Goal: Entertainment & Leisure: Consume media (video, audio)

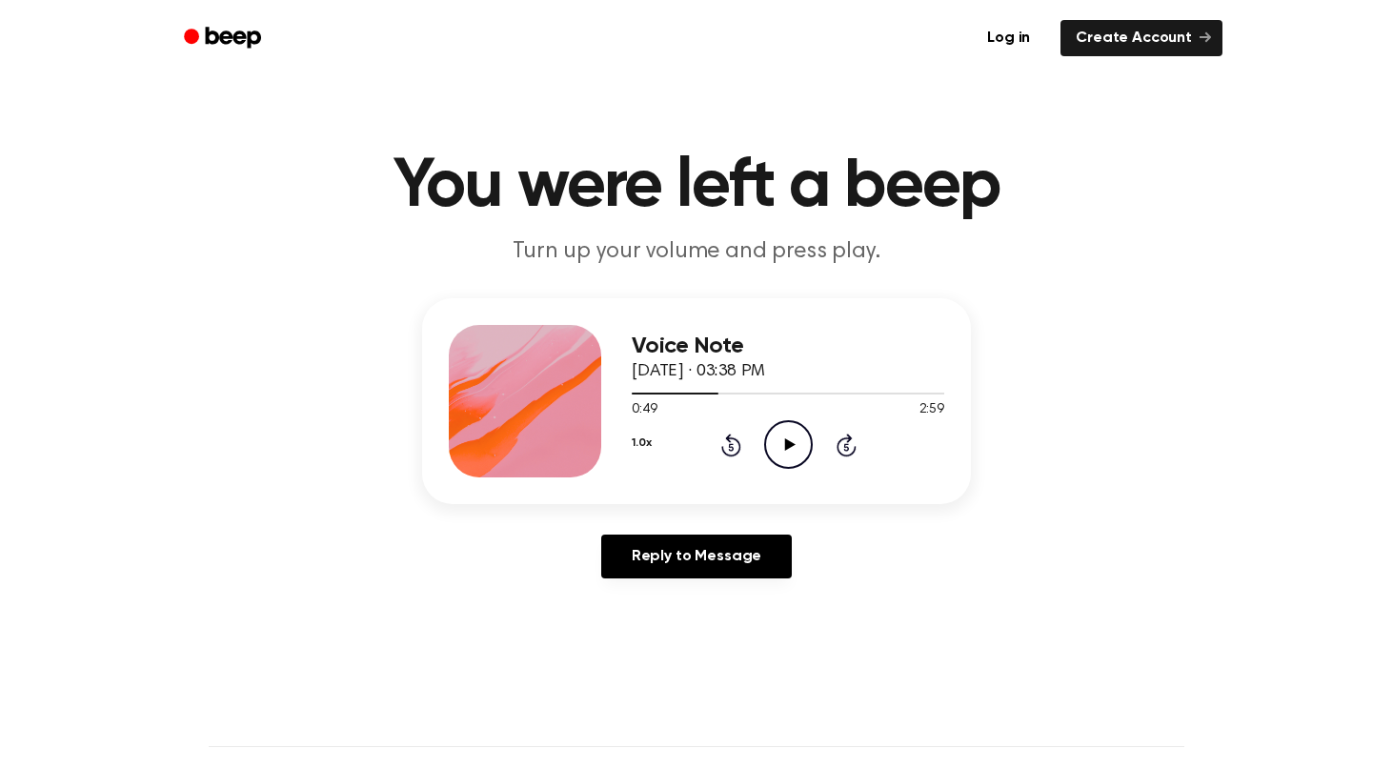
click at [789, 445] on icon at bounding box center [789, 444] width 10 height 12
drag, startPoint x: 867, startPoint y: 377, endPoint x: 775, endPoint y: 378, distance: 92.4
click at [775, 378] on div "Voice Note [DATE] · 03:38 PM" at bounding box center [788, 358] width 312 height 51
click at [765, 376] on span "[DATE] · 03:38 PM" at bounding box center [698, 371] width 133 height 17
drag, startPoint x: 857, startPoint y: 371, endPoint x: 770, endPoint y: 371, distance: 87.6
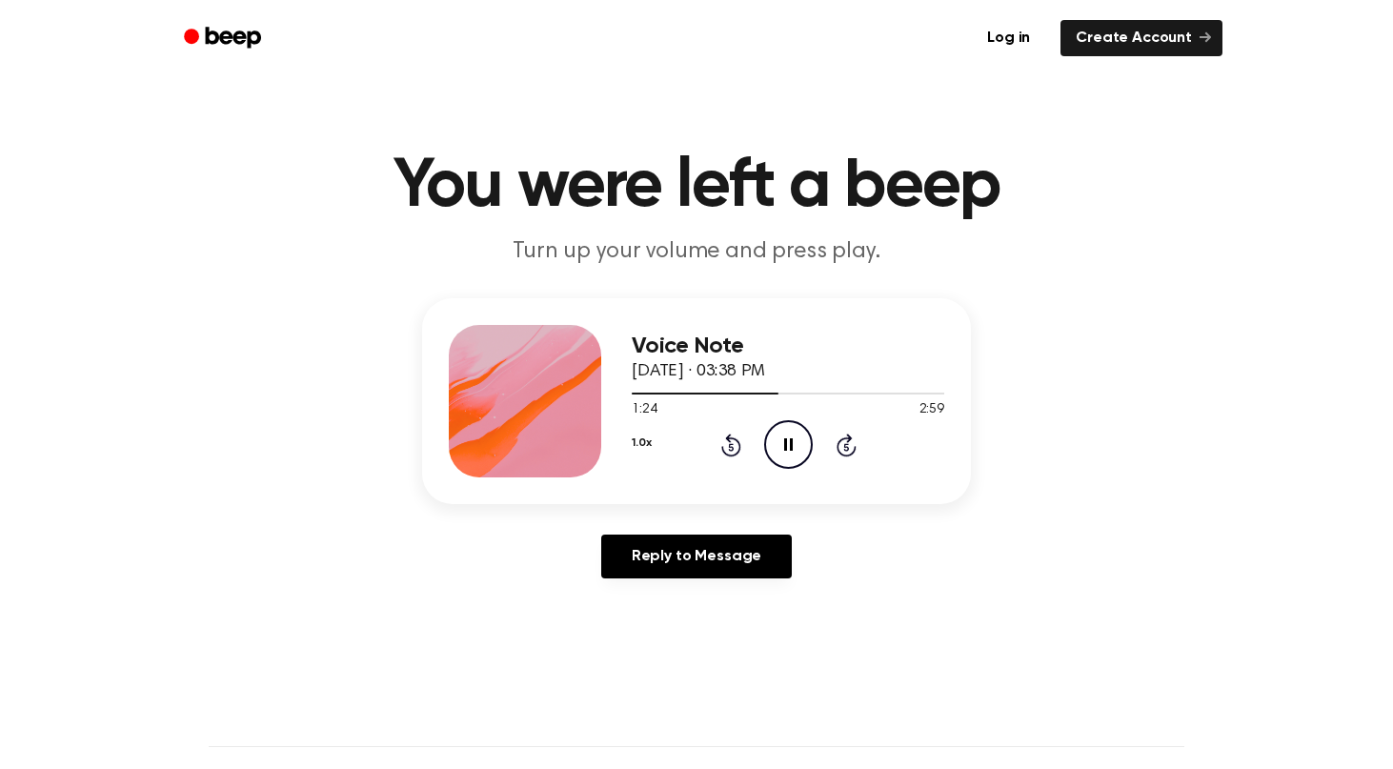
click at [768, 371] on div "Voice Note [DATE] · 03:38 PM" at bounding box center [788, 358] width 312 height 51
click at [765, 371] on span "[DATE] · 03:38 PM" at bounding box center [698, 371] width 133 height 17
drag, startPoint x: 857, startPoint y: 364, endPoint x: 763, endPoint y: 364, distance: 94.3
click at [763, 364] on div "Voice Note [DATE] · 03:38 PM" at bounding box center [788, 358] width 312 height 51
click at [765, 364] on span "[DATE] · 03:38 PM" at bounding box center [698, 371] width 133 height 17
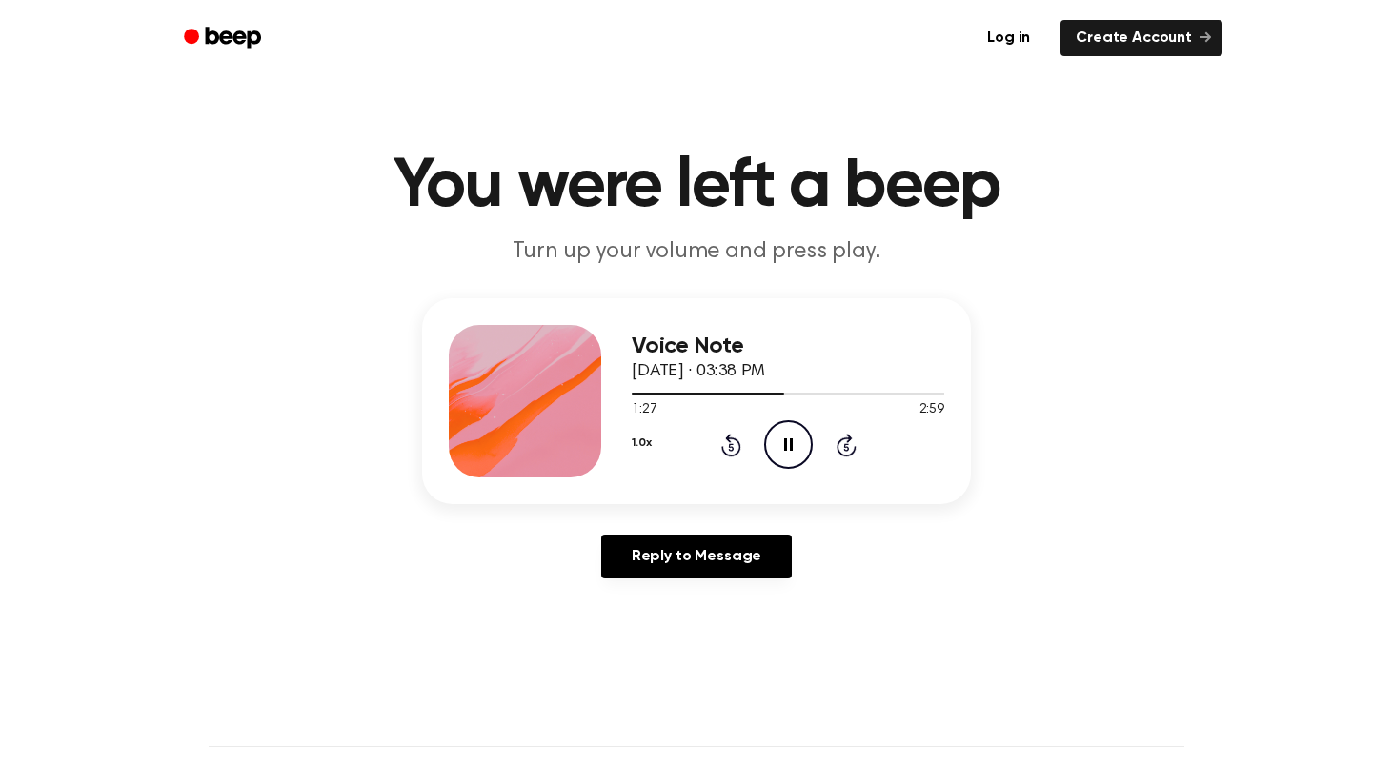
drag, startPoint x: 849, startPoint y: 359, endPoint x: 741, endPoint y: 368, distance: 108.0
click at [741, 368] on div "Voice Note [DATE] · 03:38 PM" at bounding box center [788, 358] width 312 height 51
click at [765, 368] on span "[DATE] · 03:38 PM" at bounding box center [698, 371] width 133 height 17
drag, startPoint x: 844, startPoint y: 365, endPoint x: 749, endPoint y: 365, distance: 95.3
click at [749, 365] on div "Voice Note [DATE] · 03:38 PM" at bounding box center [788, 358] width 312 height 51
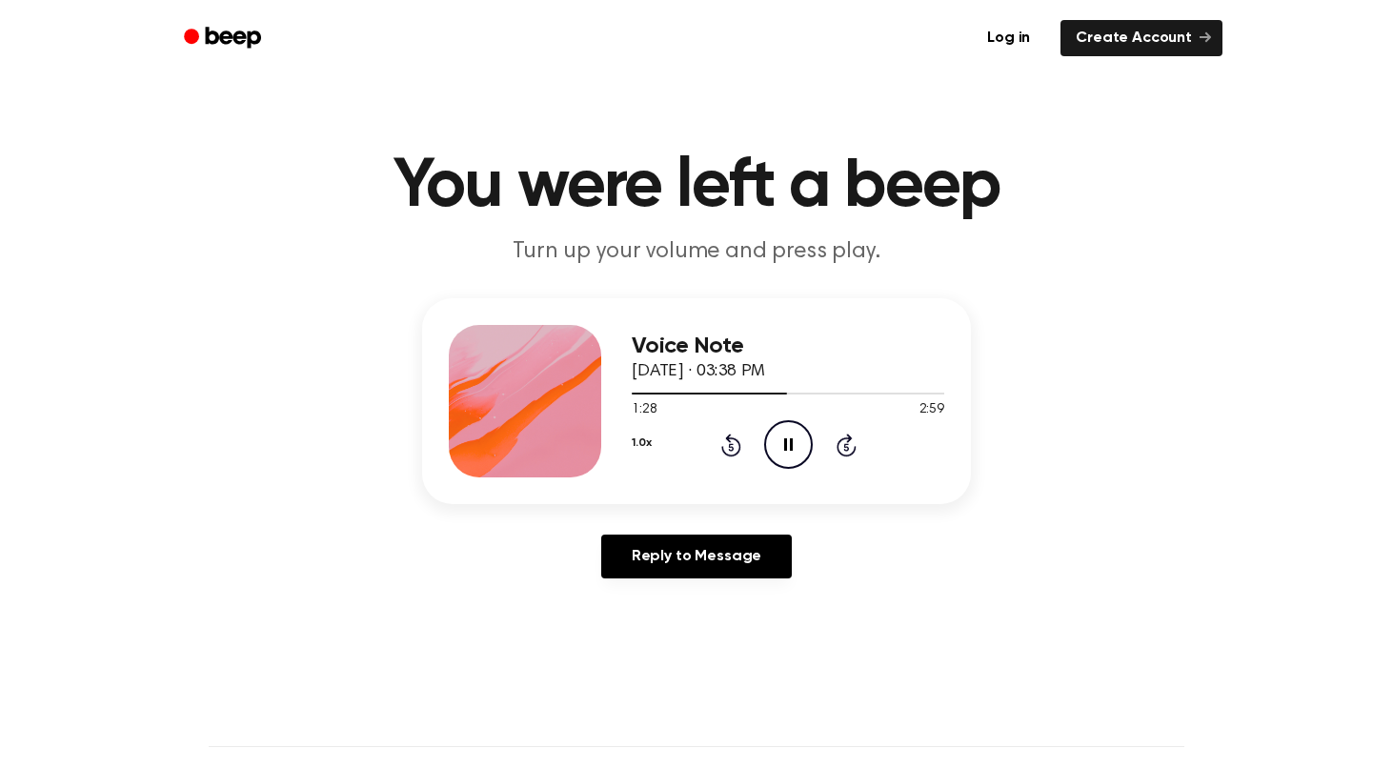
click at [765, 367] on span "[DATE] · 03:38 PM" at bounding box center [698, 371] width 133 height 17
drag, startPoint x: 865, startPoint y: 367, endPoint x: 771, endPoint y: 368, distance: 94.3
click at [771, 368] on div "Voice Note [DATE] · 03:38 PM" at bounding box center [788, 358] width 312 height 51
click at [765, 367] on span "[DATE] · 03:38 PM" at bounding box center [698, 371] width 133 height 17
drag, startPoint x: 854, startPoint y: 366, endPoint x: 773, endPoint y: 366, distance: 81.0
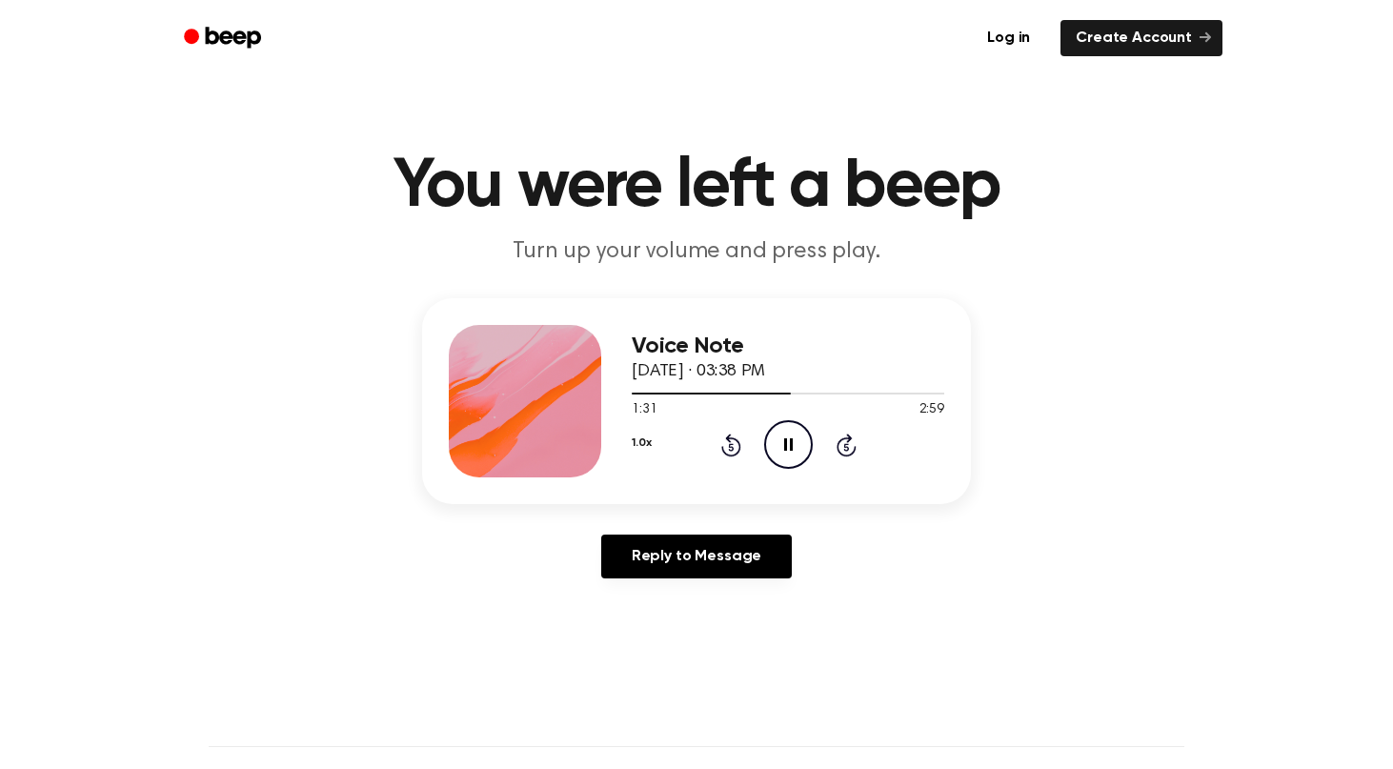
click at [773, 366] on div "Voice Note [DATE] · 03:38 PM" at bounding box center [788, 358] width 312 height 51
click at [765, 365] on span "[DATE] · 03:38 PM" at bounding box center [698, 371] width 133 height 17
drag, startPoint x: 848, startPoint y: 365, endPoint x: 764, endPoint y: 365, distance: 83.8
click at [764, 365] on div "Voice Note [DATE] · 03:38 PM" at bounding box center [788, 358] width 312 height 51
click at [765, 365] on span "[DATE] · 03:38 PM" at bounding box center [698, 371] width 133 height 17
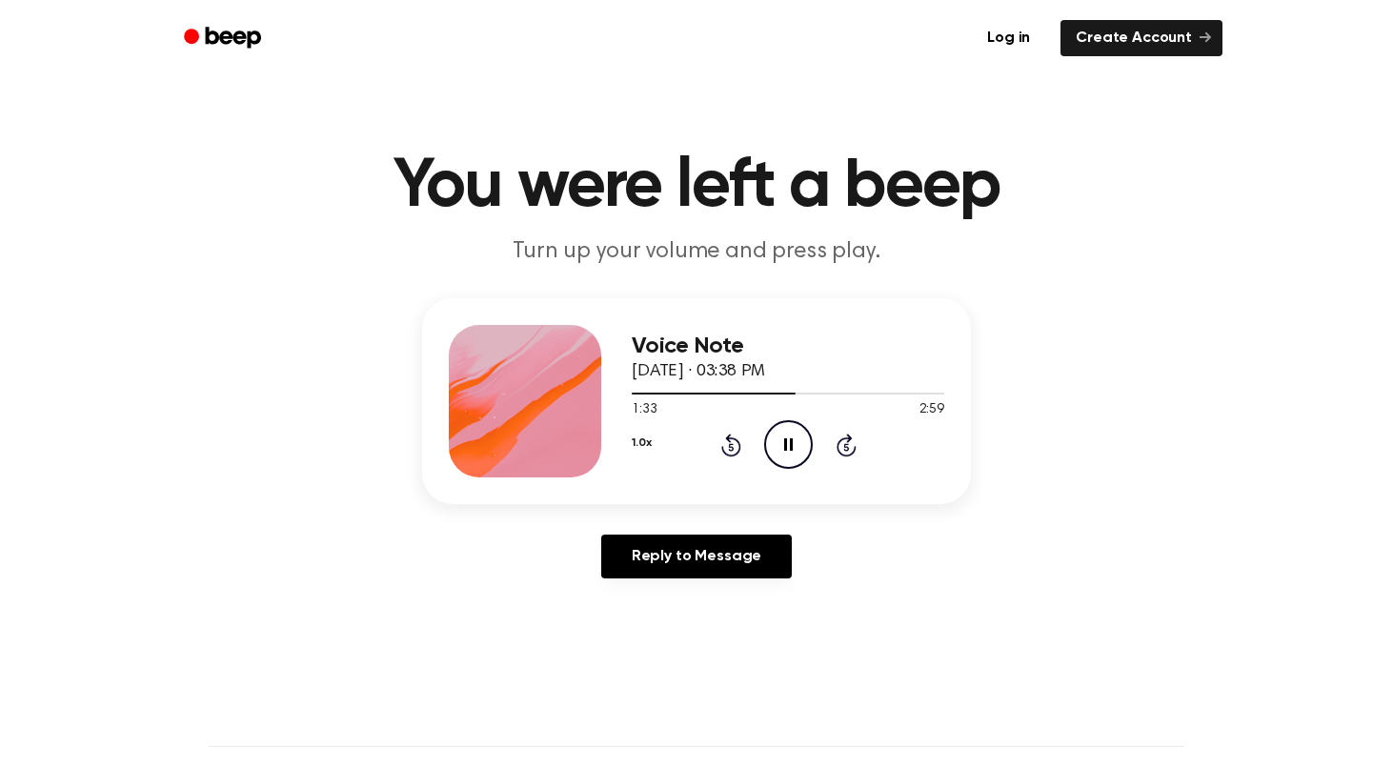
drag, startPoint x: 860, startPoint y: 365, endPoint x: 773, endPoint y: 365, distance: 87.6
click at [773, 365] on div "Voice Note [DATE] · 03:38 PM" at bounding box center [788, 358] width 312 height 51
click at [765, 365] on span "[DATE] · 03:38 PM" at bounding box center [698, 371] width 133 height 17
drag, startPoint x: 857, startPoint y: 365, endPoint x: 739, endPoint y: 365, distance: 118.1
click at [739, 365] on div "Voice Note [DATE] · 03:38 PM" at bounding box center [788, 358] width 312 height 51
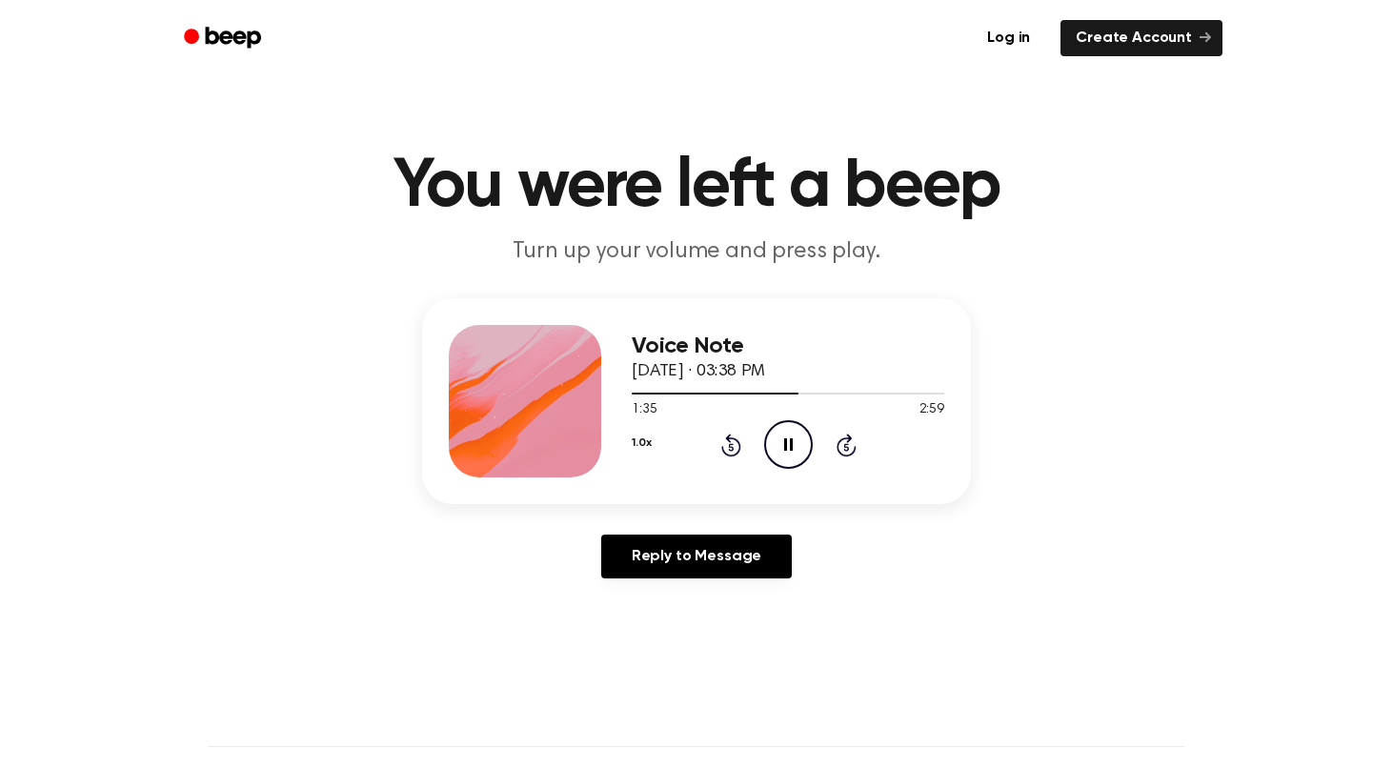
click at [824, 359] on div "Voice Note [DATE] · 03:38 PM" at bounding box center [788, 358] width 312 height 51
drag, startPoint x: 853, startPoint y: 360, endPoint x: 769, endPoint y: 361, distance: 83.8
click at [769, 361] on div "Voice Note [DATE] · 03:38 PM" at bounding box center [788, 358] width 312 height 51
click at [845, 361] on div "Voice Note [DATE] · 03:38 PM" at bounding box center [788, 358] width 312 height 51
drag, startPoint x: 855, startPoint y: 361, endPoint x: 782, endPoint y: 365, distance: 73.5
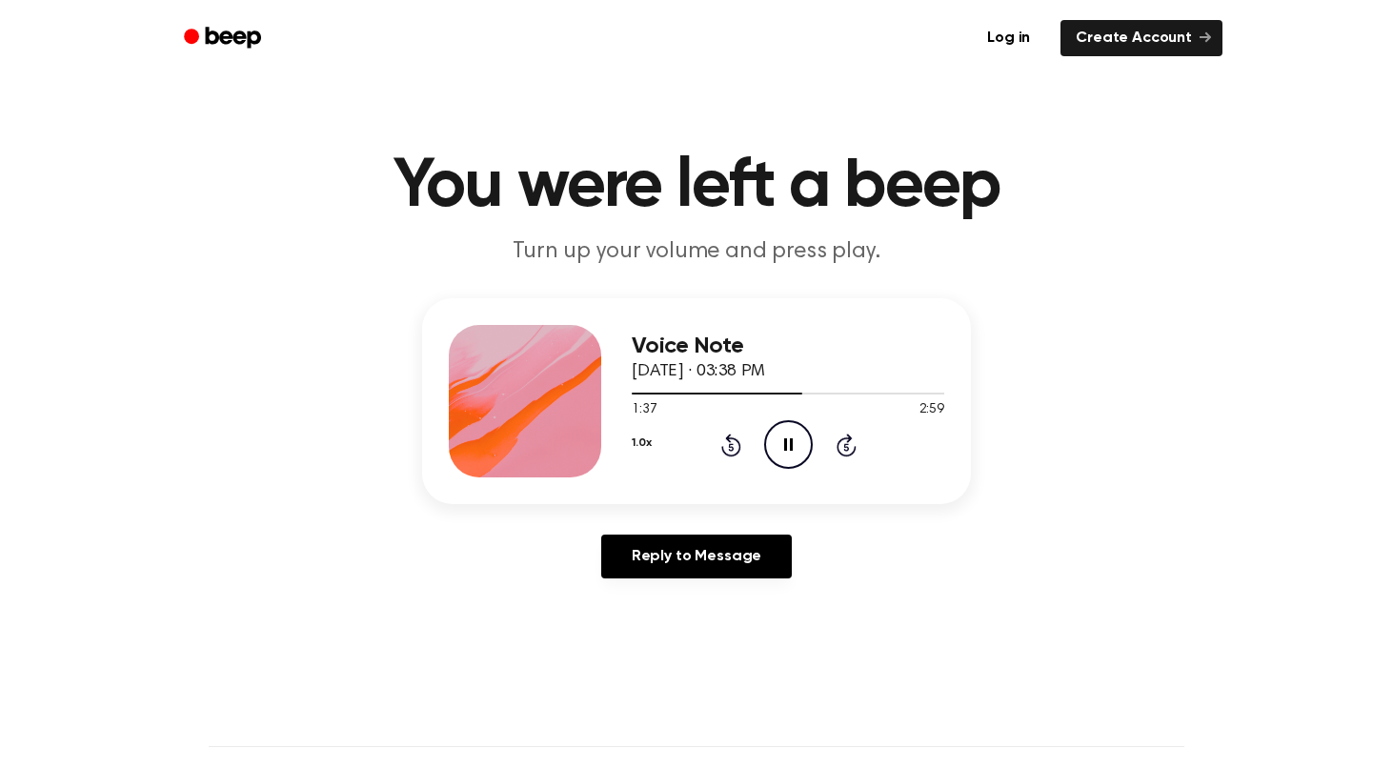
click at [782, 365] on div "Voice Note [DATE] · 03:38 PM" at bounding box center [788, 358] width 312 height 51
click at [855, 361] on div "Voice Note [DATE] · 03:38 PM" at bounding box center [788, 358] width 312 height 51
drag, startPoint x: 855, startPoint y: 361, endPoint x: 777, endPoint y: 372, distance: 77.9
click at [777, 372] on div "Voice Note [DATE] · 03:38 PM" at bounding box center [788, 358] width 312 height 51
click at [854, 354] on h3 "Voice Note" at bounding box center [788, 346] width 312 height 26
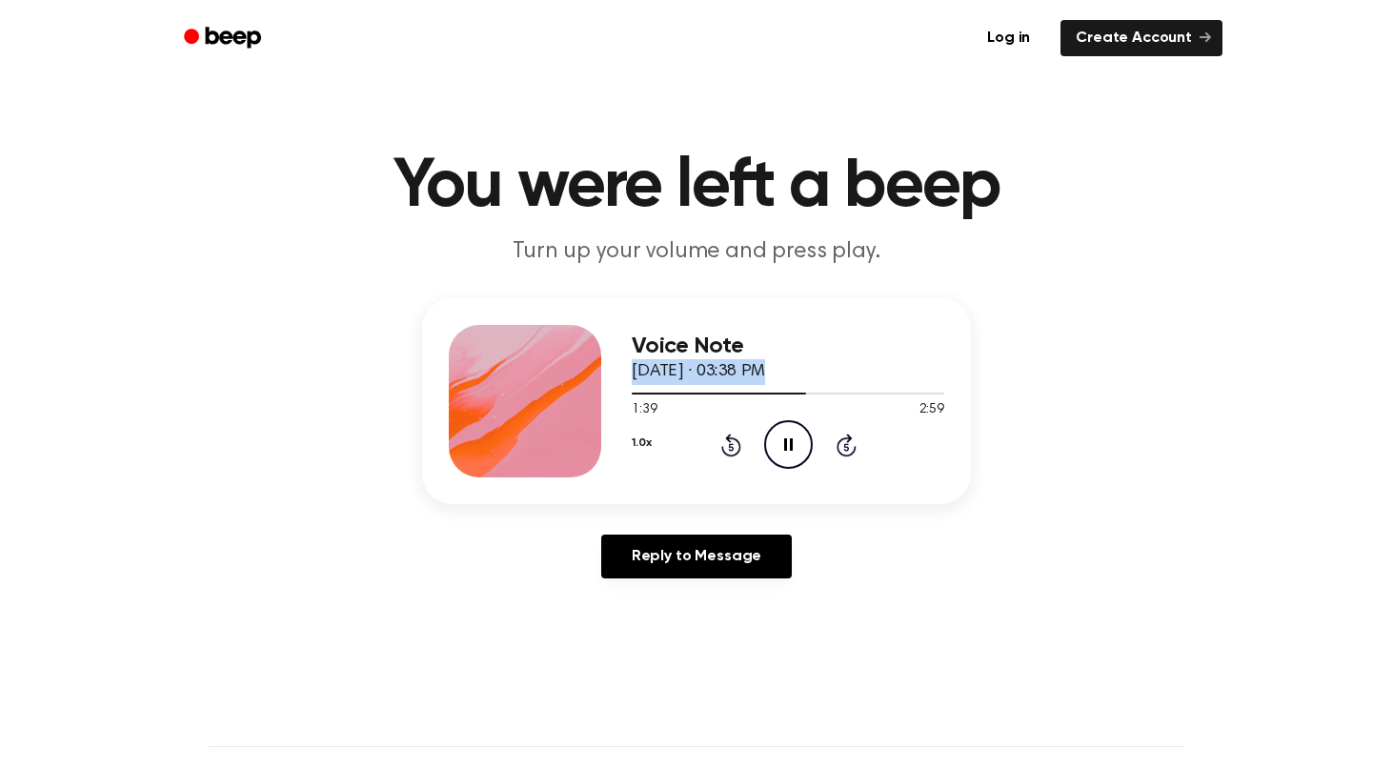
drag, startPoint x: 854, startPoint y: 354, endPoint x: 763, endPoint y: 362, distance: 90.8
click at [763, 362] on div "Voice Note [DATE] · 03:38 PM" at bounding box center [788, 358] width 312 height 51
click at [825, 362] on div "Voice Note [DATE] · 03:38 PM" at bounding box center [788, 358] width 312 height 51
drag, startPoint x: 846, startPoint y: 362, endPoint x: 785, endPoint y: 362, distance: 61.0
click at [785, 362] on div "Voice Note [DATE] · 03:38 PM" at bounding box center [788, 358] width 312 height 51
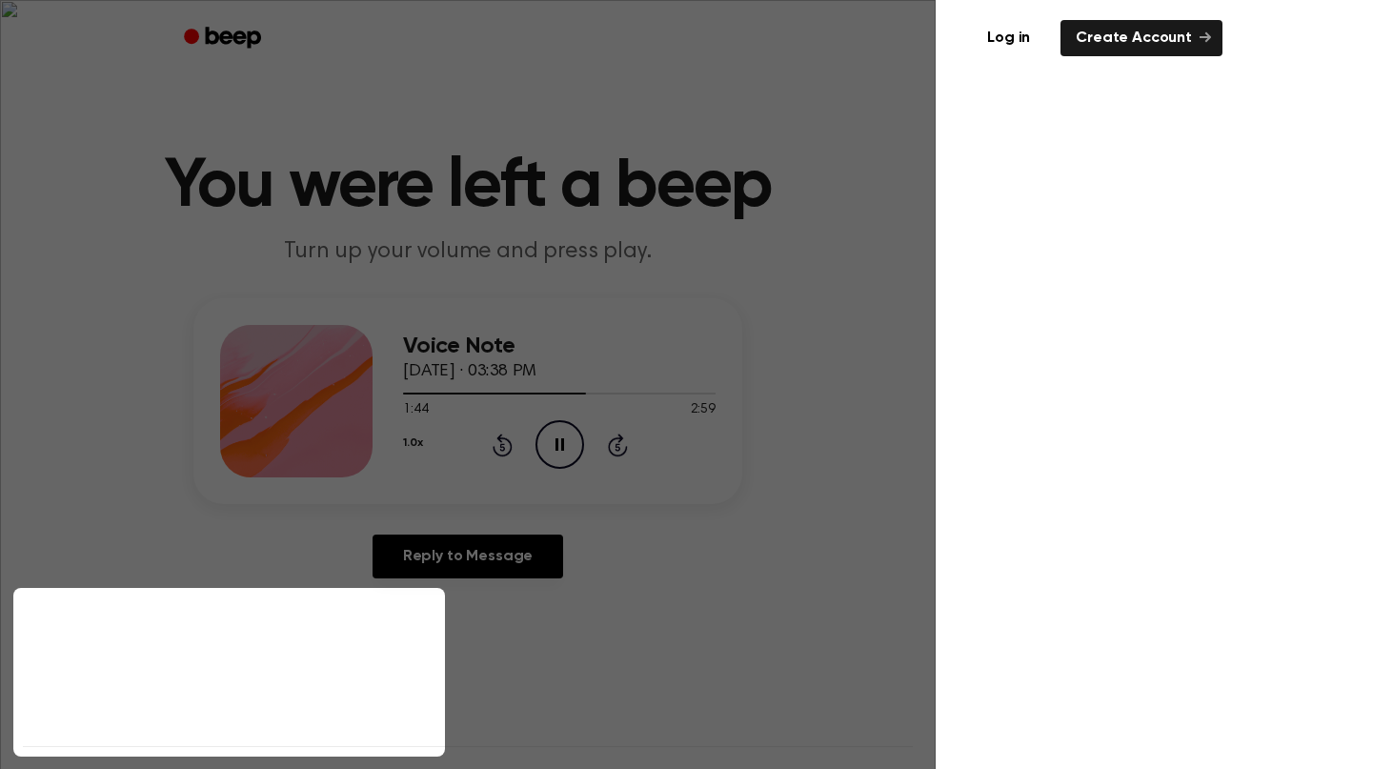
click at [936, 24] on rect at bounding box center [468, 294] width 936 height 588
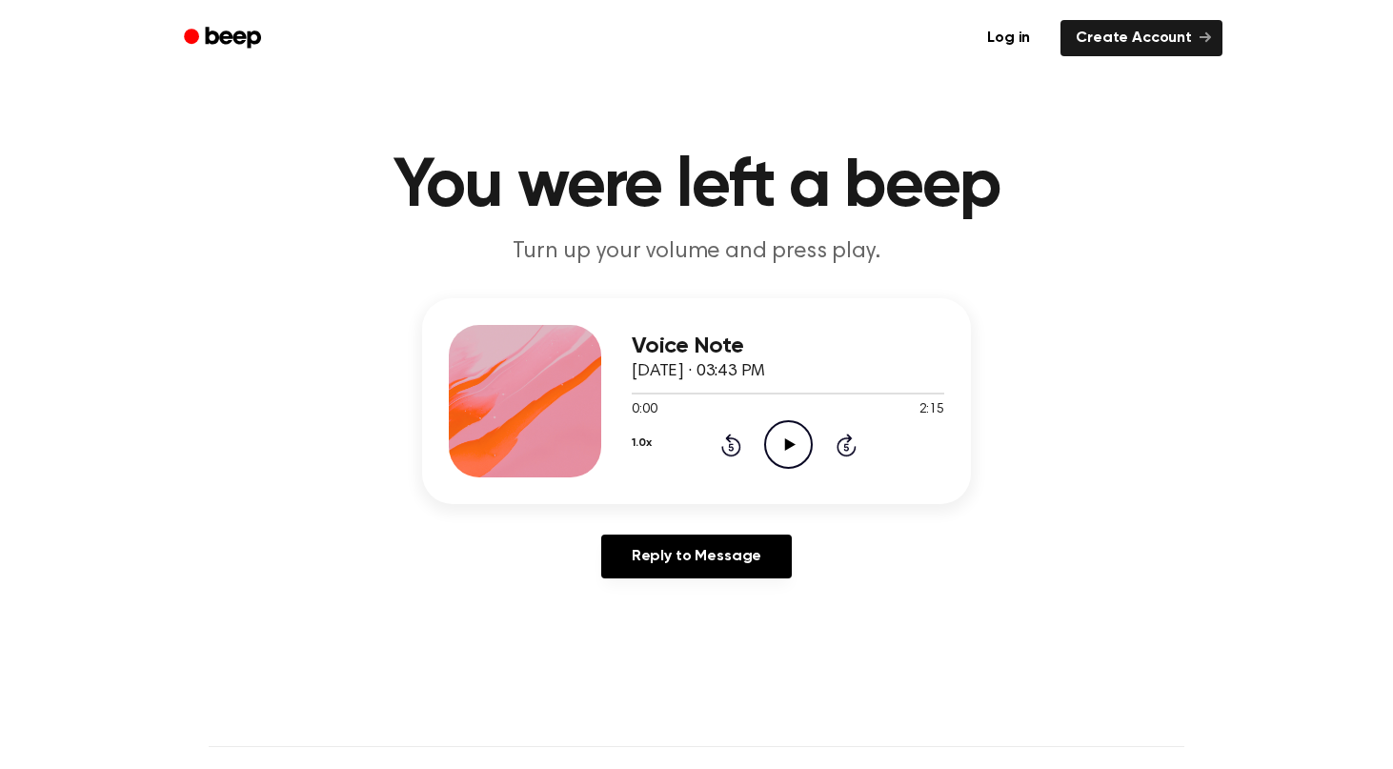
click at [790, 435] on icon "Play Audio" at bounding box center [788, 444] width 49 height 49
